Goal: Information Seeking & Learning: Learn about a topic

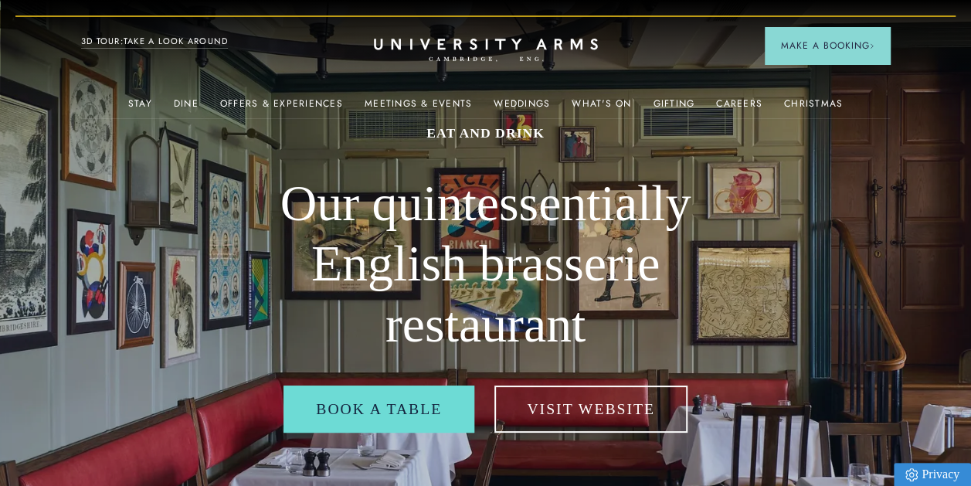
click at [142, 103] on link "Stay" at bounding box center [140, 108] width 24 height 20
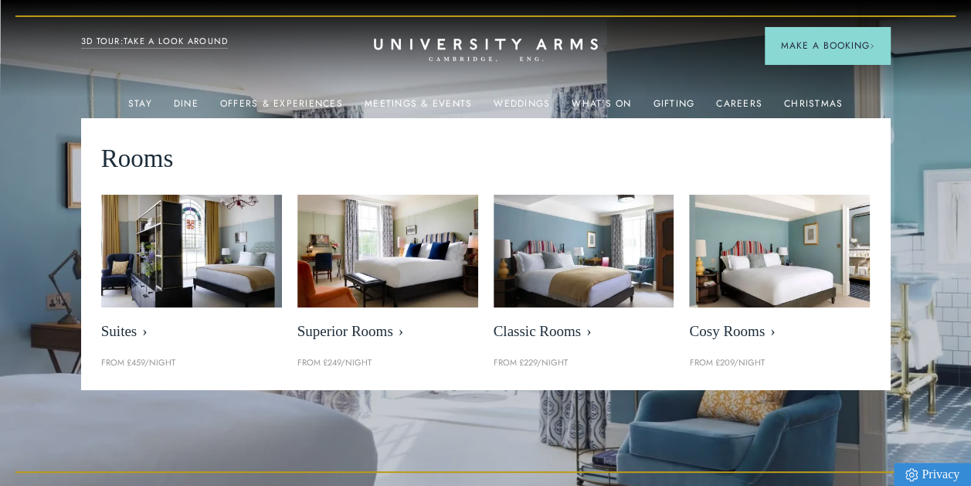
click at [760, 292] on img at bounding box center [779, 251] width 181 height 113
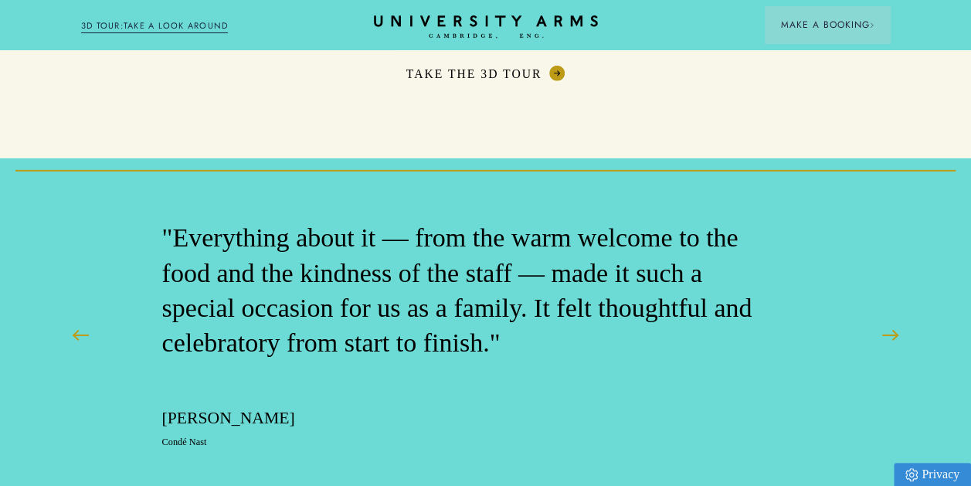
scroll to position [2419, 0]
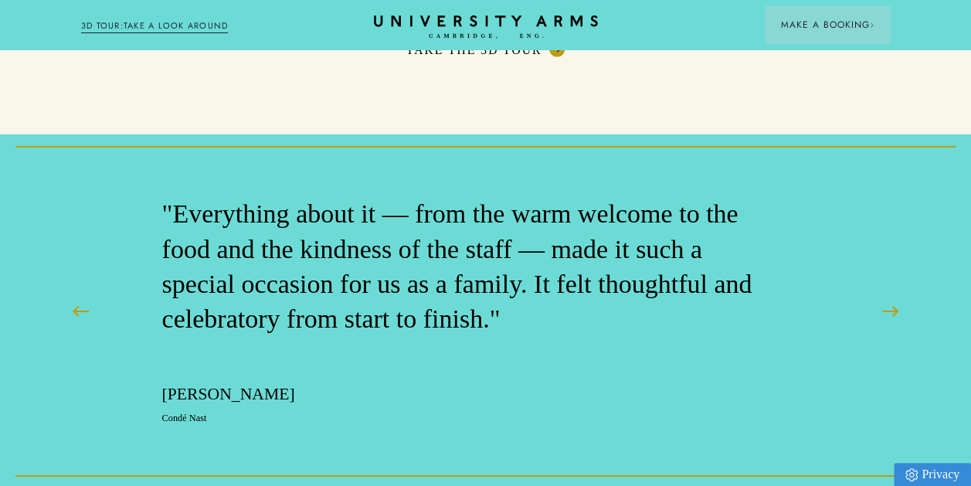
click at [884, 292] on button at bounding box center [890, 311] width 39 height 39
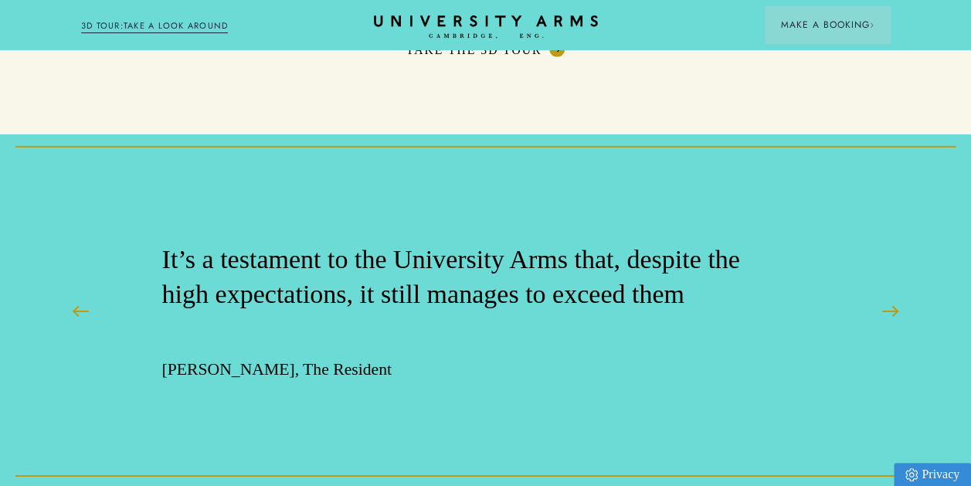
click at [884, 292] on button at bounding box center [890, 311] width 39 height 39
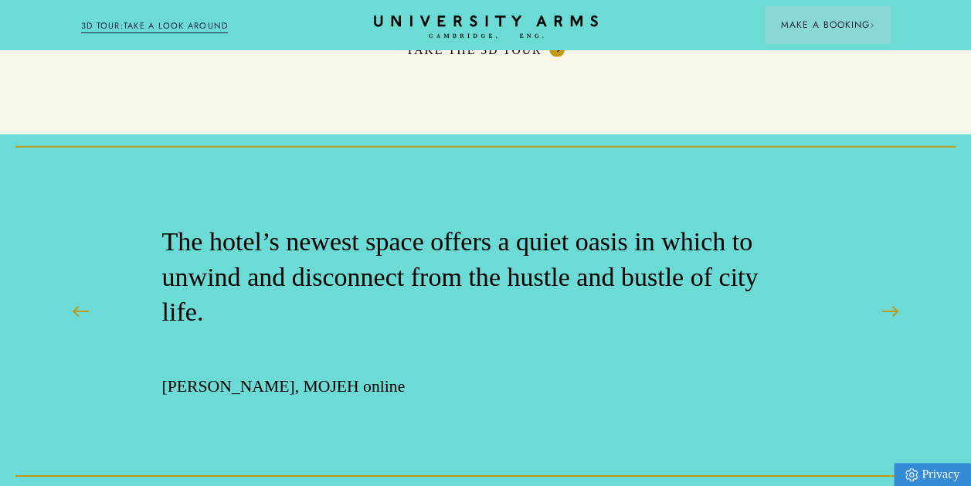
click at [884, 292] on button at bounding box center [890, 311] width 39 height 39
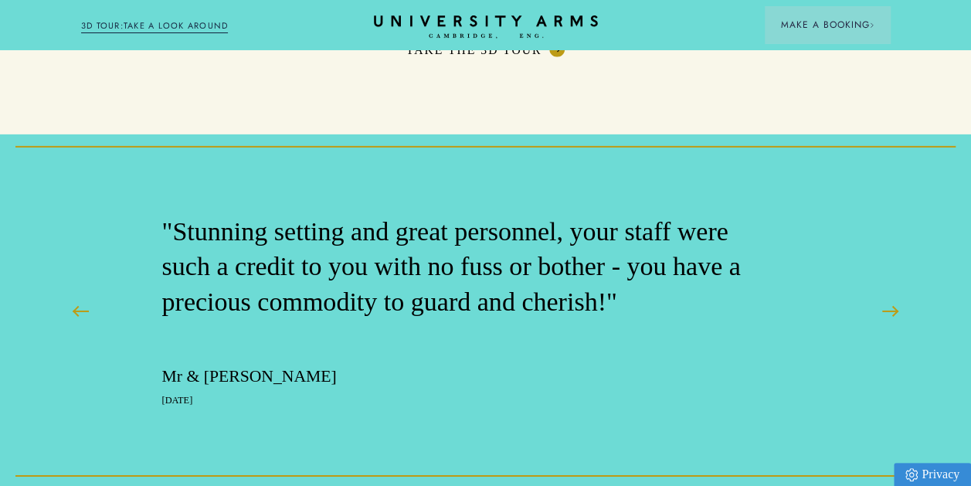
click at [111, 20] on link "3D TOUR:TAKE A LOOK AROUND" at bounding box center [155, 26] width 148 height 14
